Goal: Task Accomplishment & Management: Manage account settings

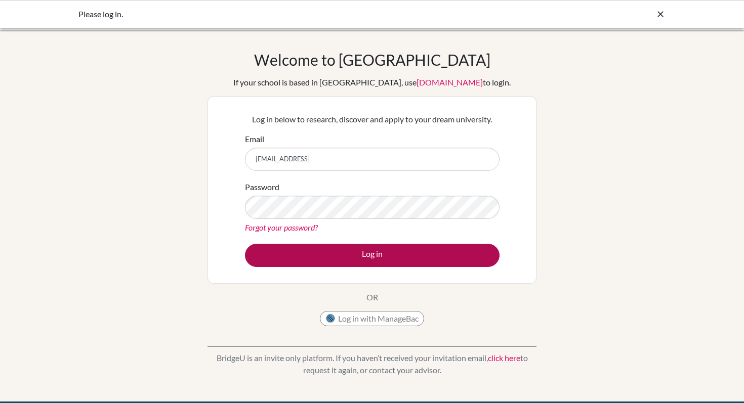
type input "[EMAIL_ADDRESS]"
click at [389, 249] on button "Log in" at bounding box center [372, 255] width 255 height 23
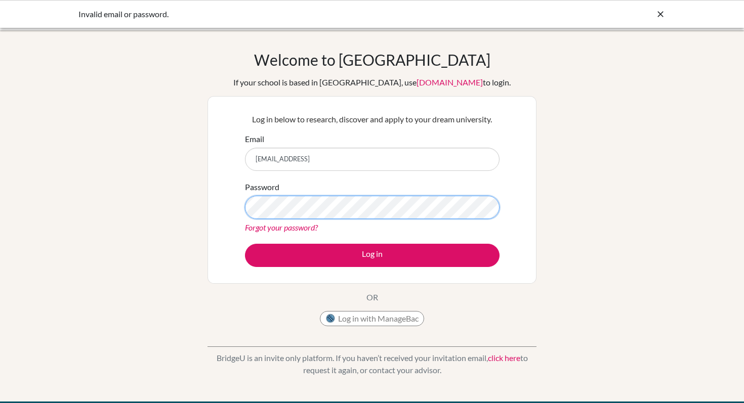
click at [245, 244] on button "Log in" at bounding box center [372, 255] width 255 height 23
